Goal: Information Seeking & Learning: Compare options

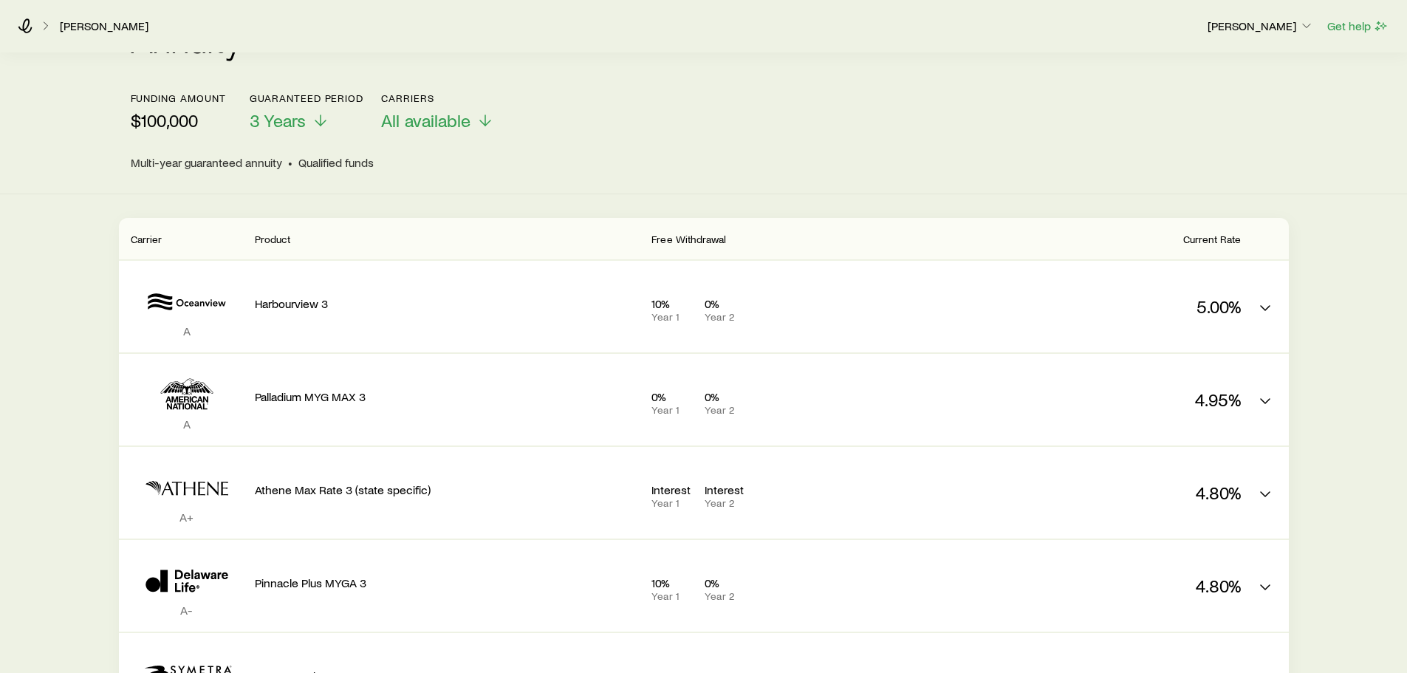
scroll to position [74, 0]
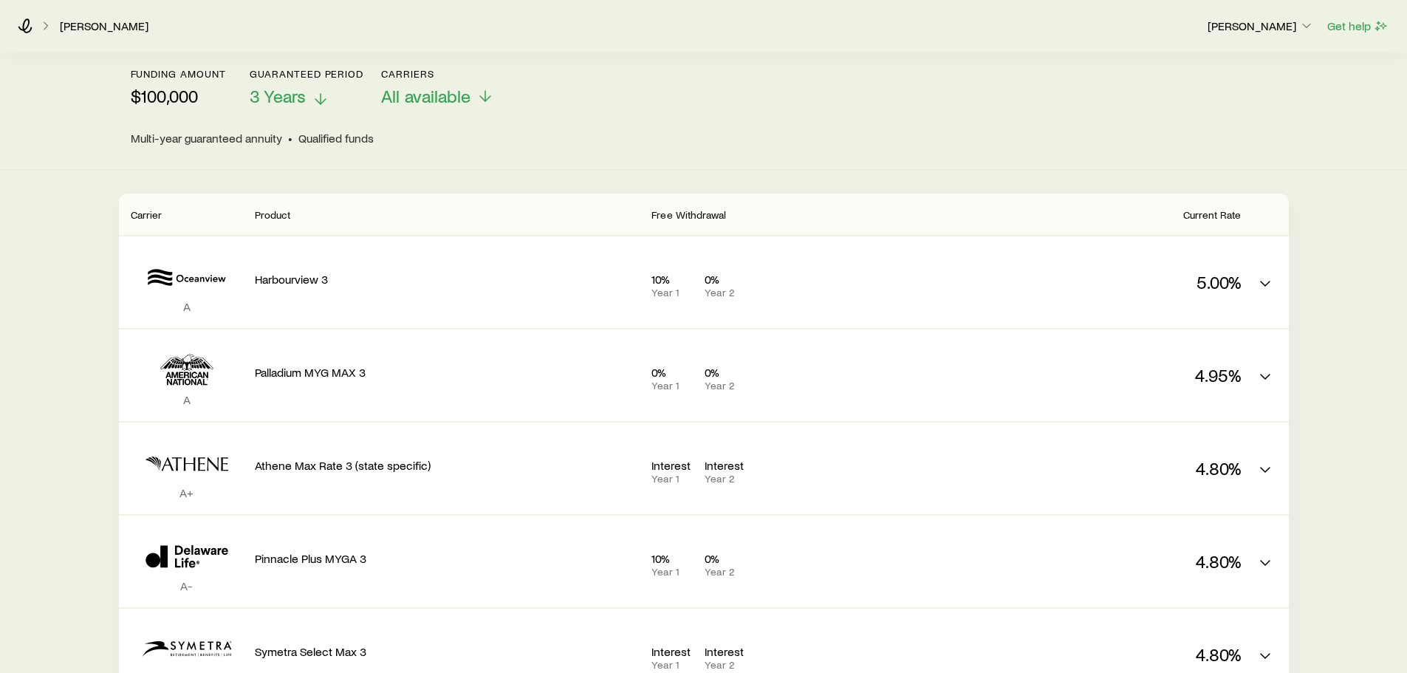
click at [312, 105] on icon at bounding box center [321, 99] width 18 height 18
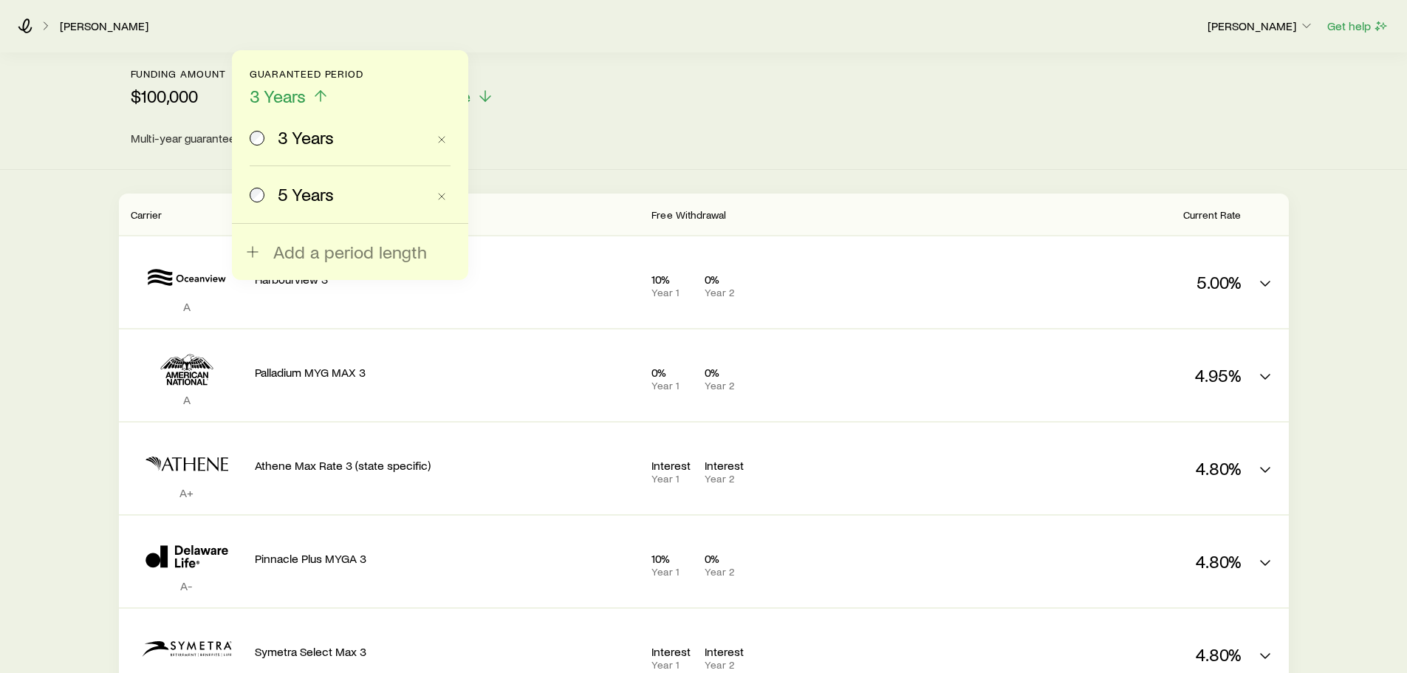
click at [323, 192] on span "5 Years" at bounding box center [306, 194] width 56 height 21
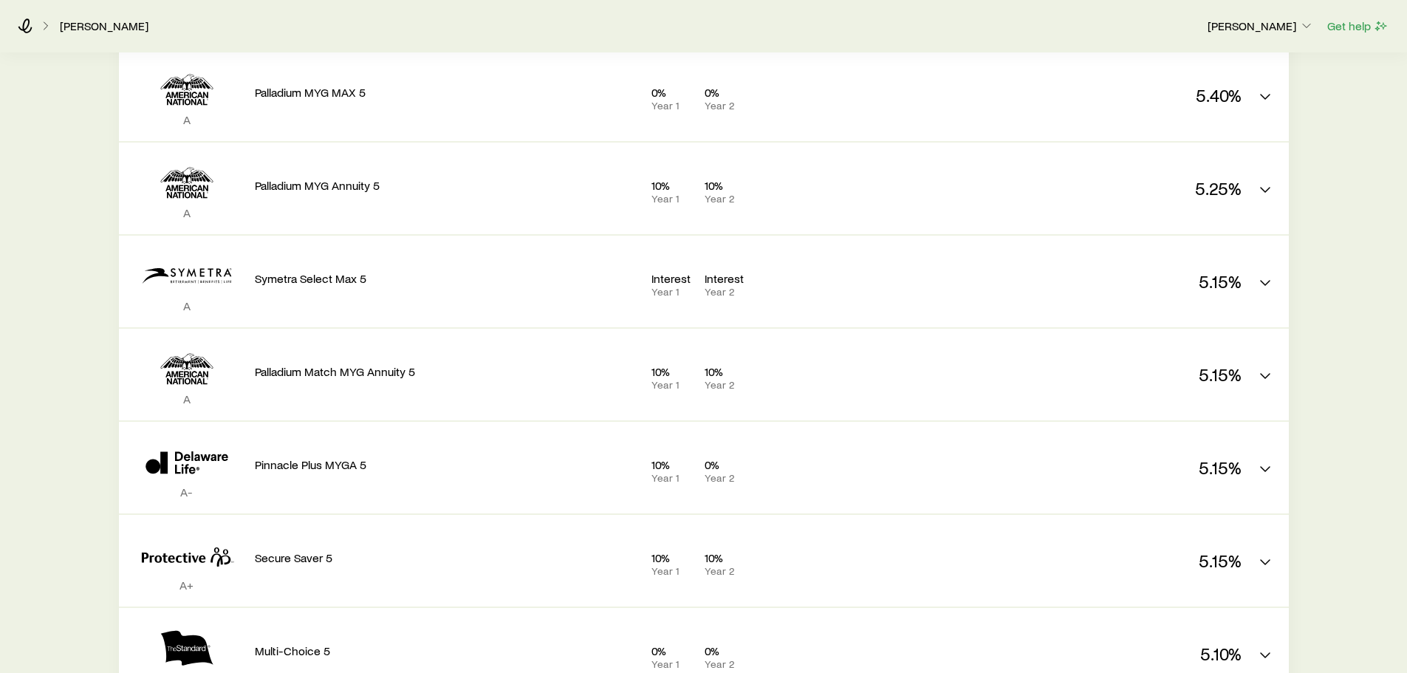
scroll to position [295, 0]
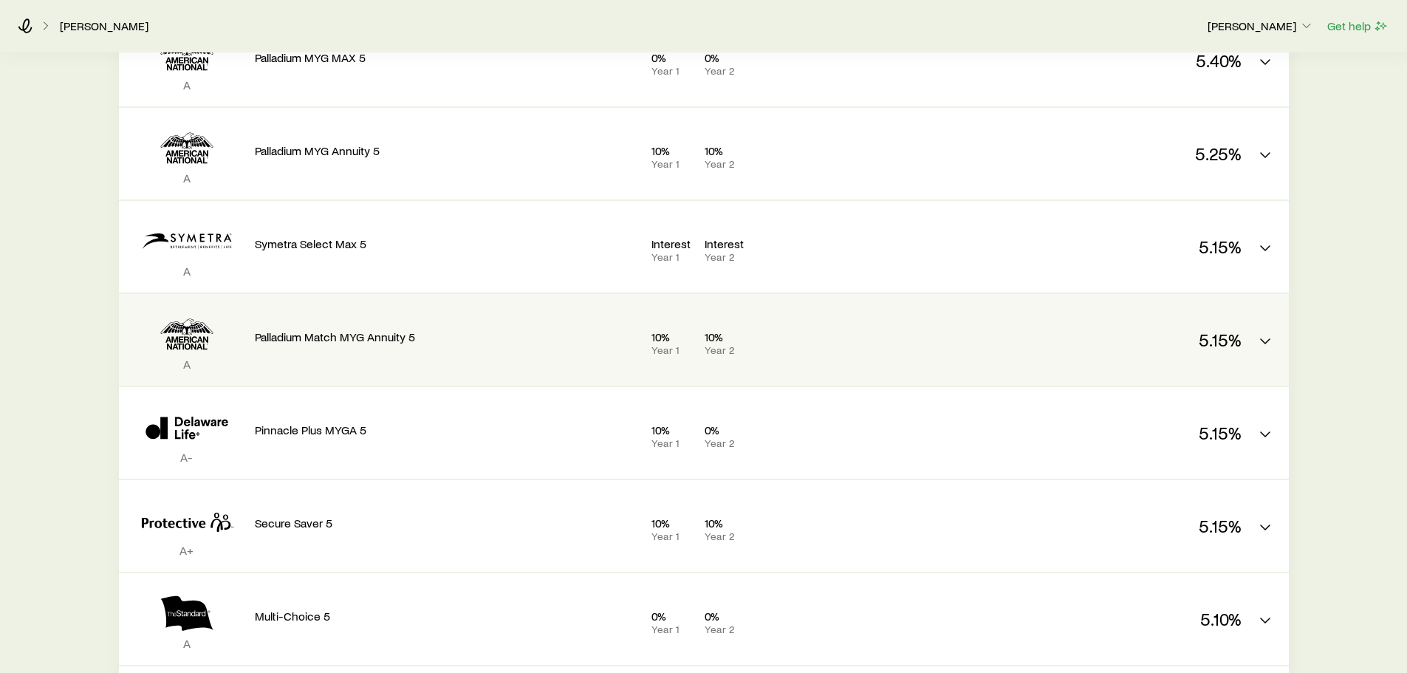
click at [442, 330] on p "Palladium Match MYG Annuity 5" at bounding box center [447, 336] width 385 height 15
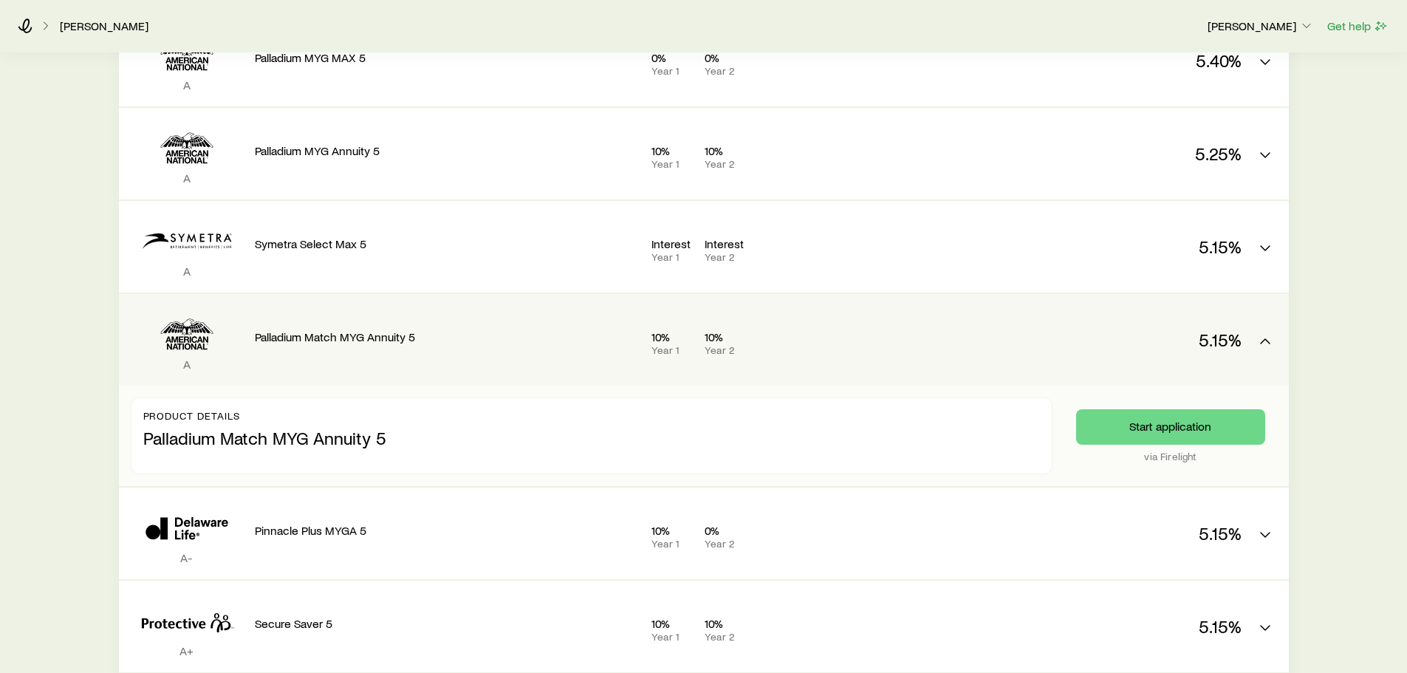
click at [262, 342] on p "Palladium Match MYG Annuity 5" at bounding box center [447, 336] width 385 height 15
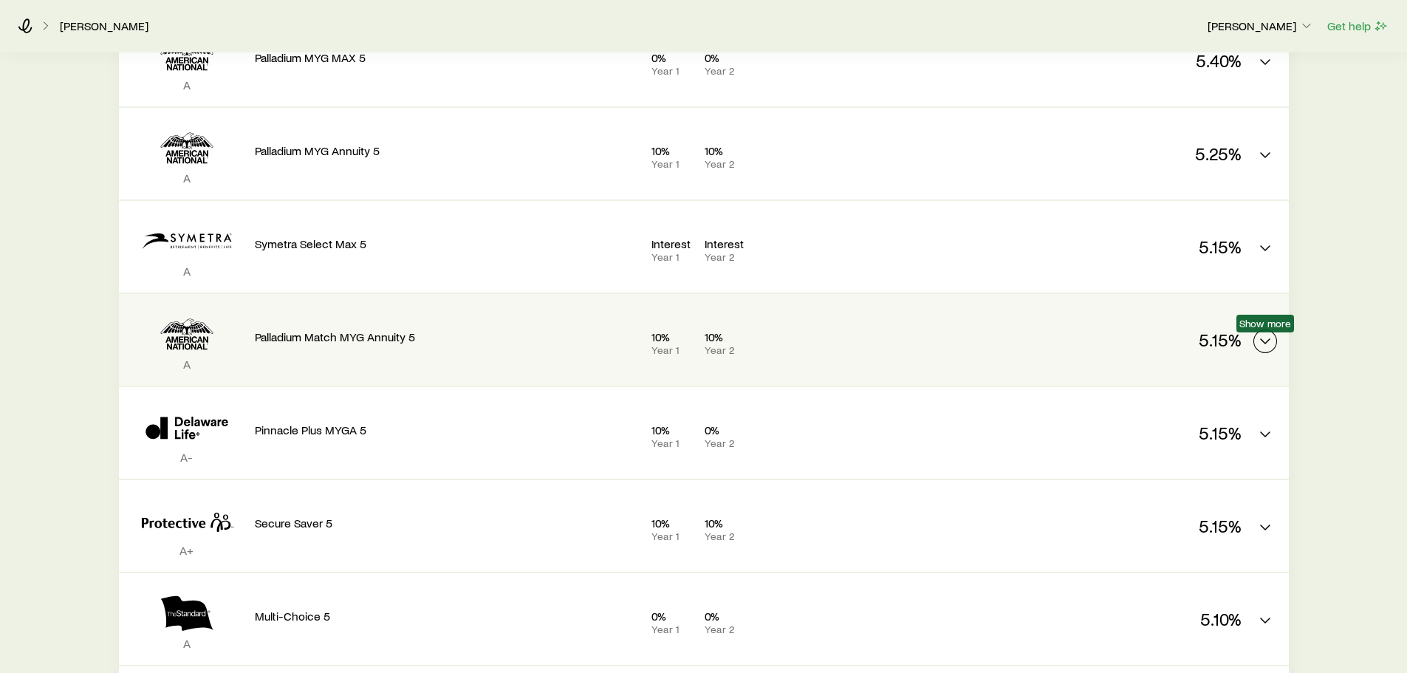
click at [1272, 332] on icon "MYGA quotes" at bounding box center [1265, 341] width 18 height 18
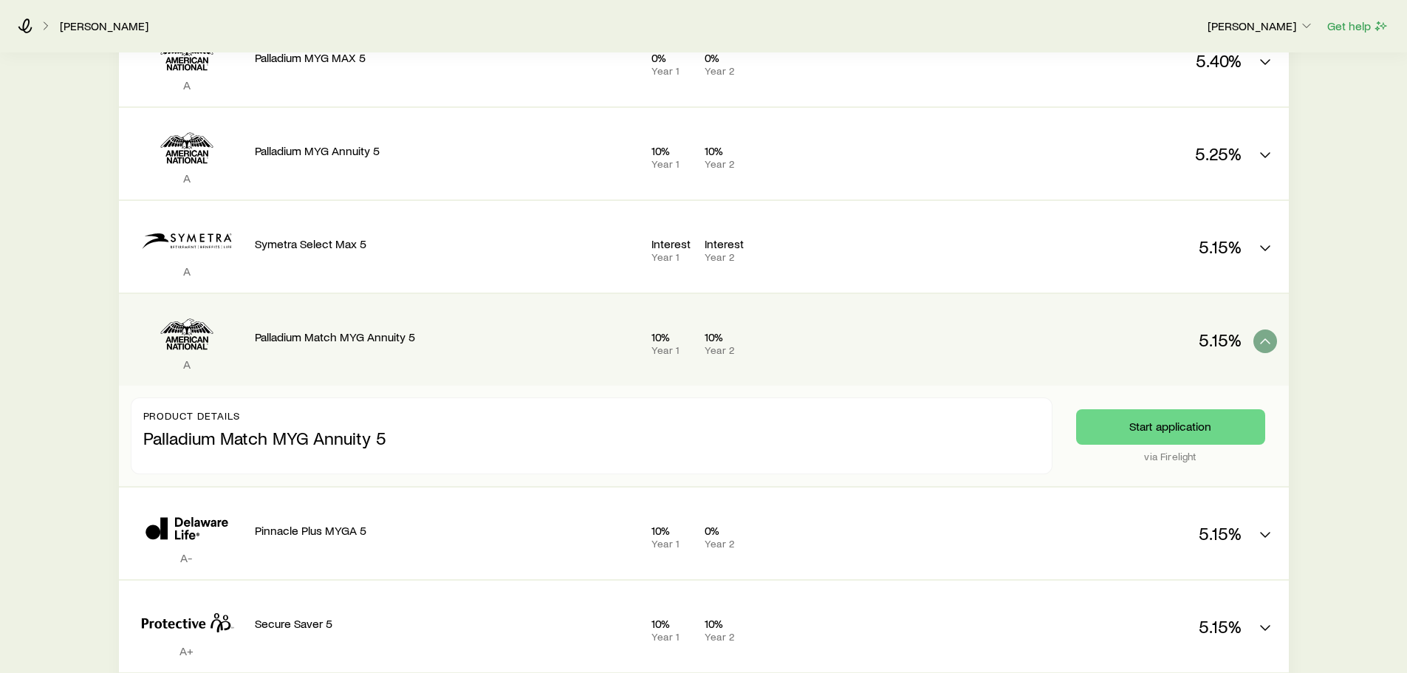
click at [312, 343] on p "Palladium Match MYG Annuity 5" at bounding box center [447, 336] width 385 height 15
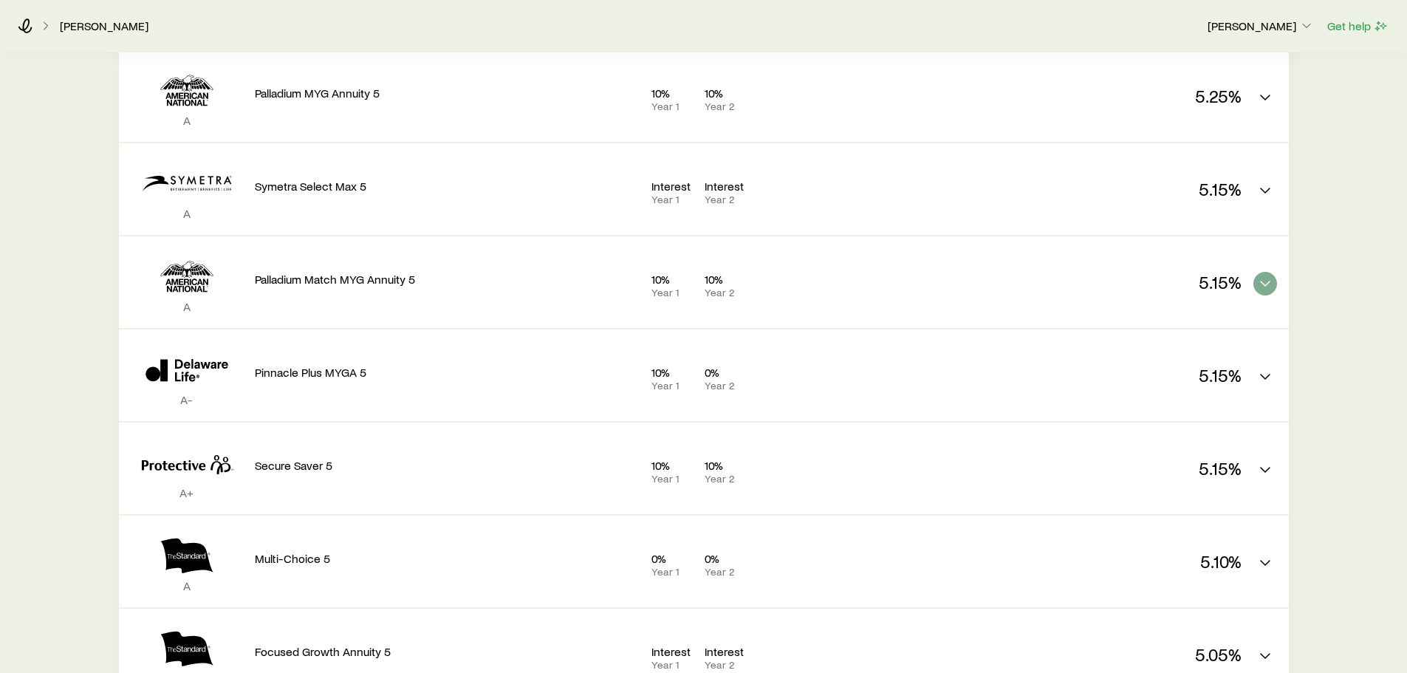
scroll to position [369, 0]
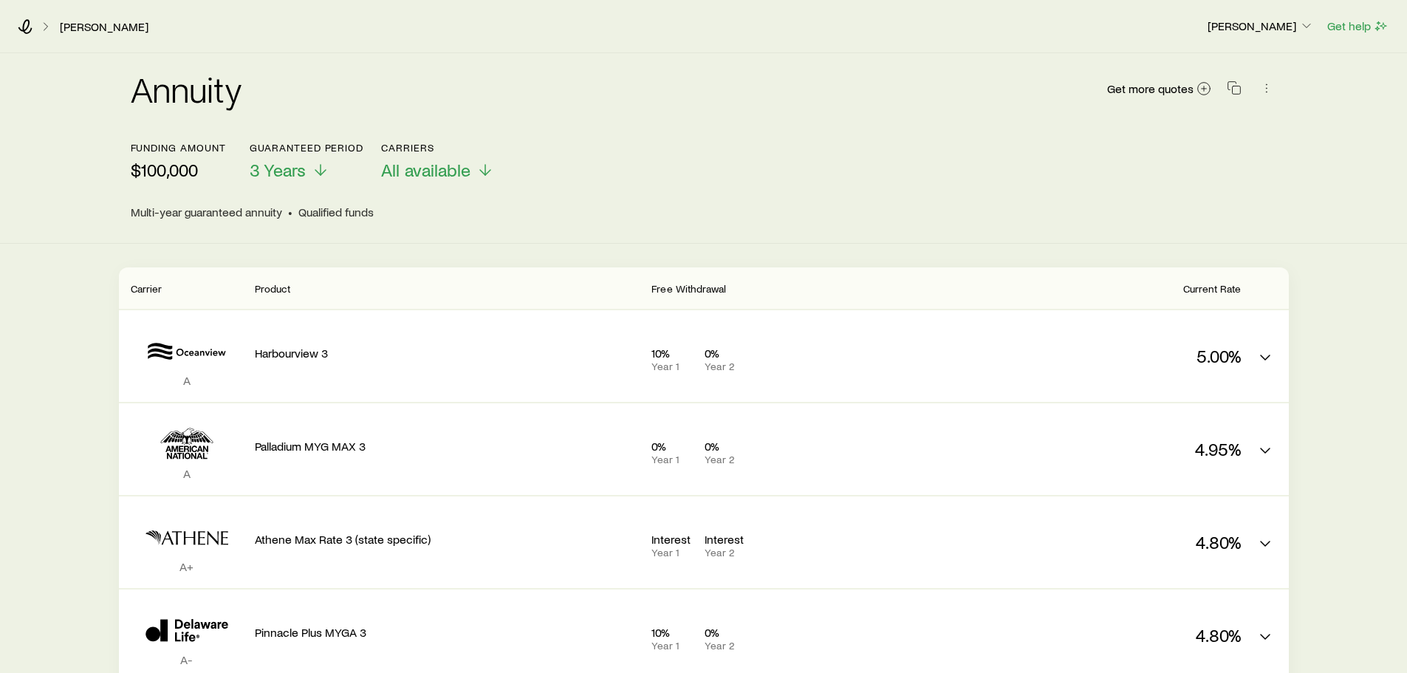
click at [292, 185] on header "Funding amount $100,000 Guaranteed period 3 Years Carriers All available Multi-…" at bounding box center [704, 181] width 1146 height 78
click at [306, 170] on p "3 Years" at bounding box center [307, 170] width 114 height 21
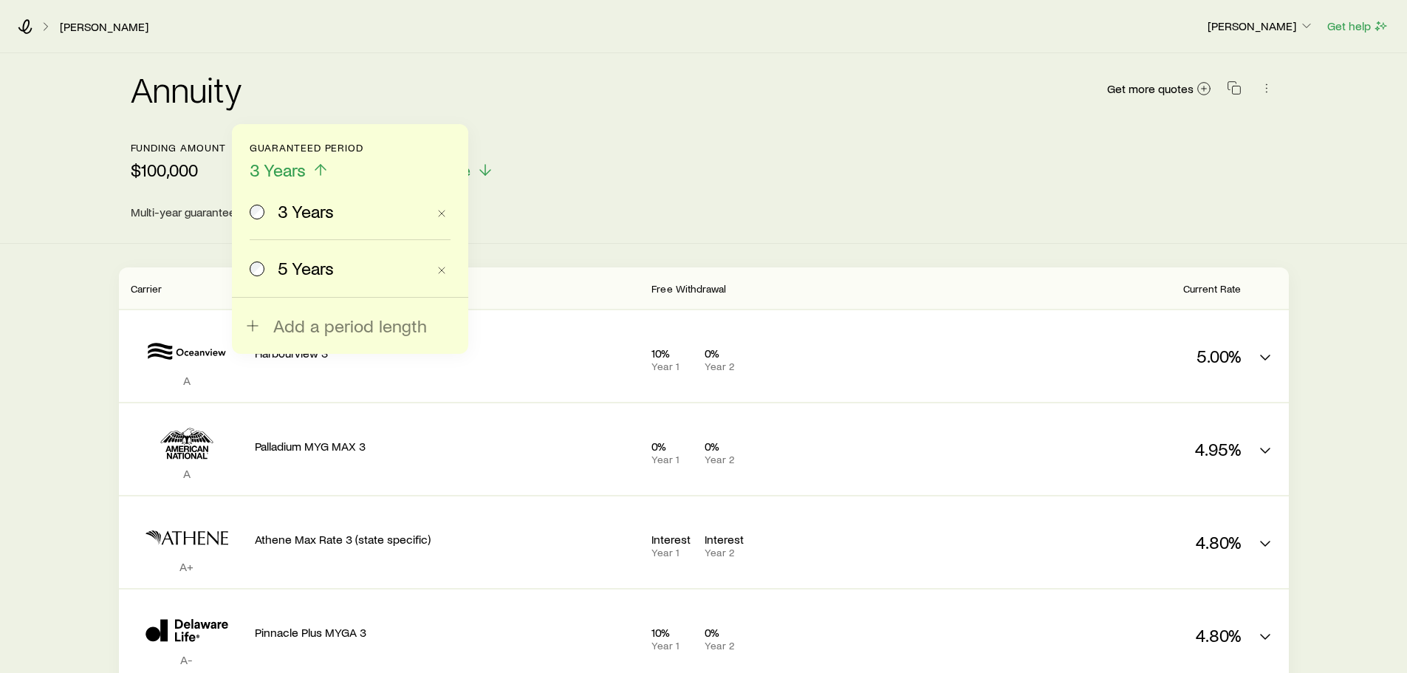
click at [309, 267] on span "5 Years" at bounding box center [306, 268] width 56 height 21
